Goal: Task Accomplishment & Management: Manage account settings

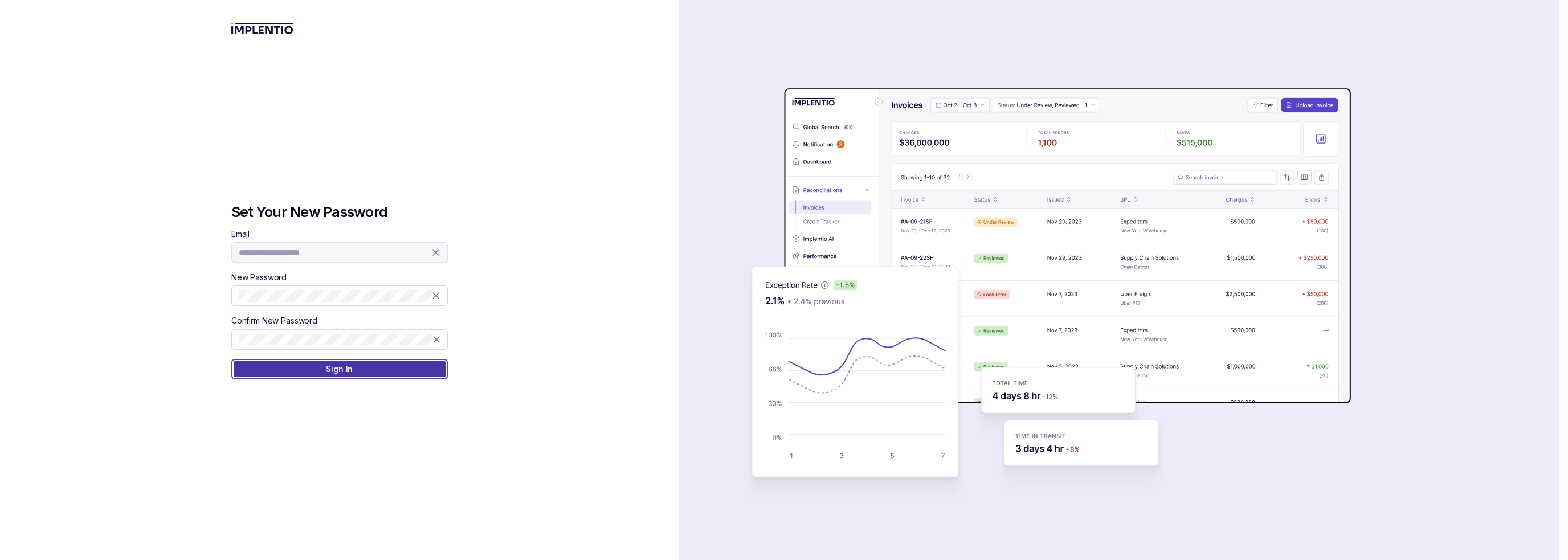
click at [369, 370] on button "Sign In" at bounding box center [339, 370] width 217 height 20
